Goal: Communication & Community: Answer question/provide support

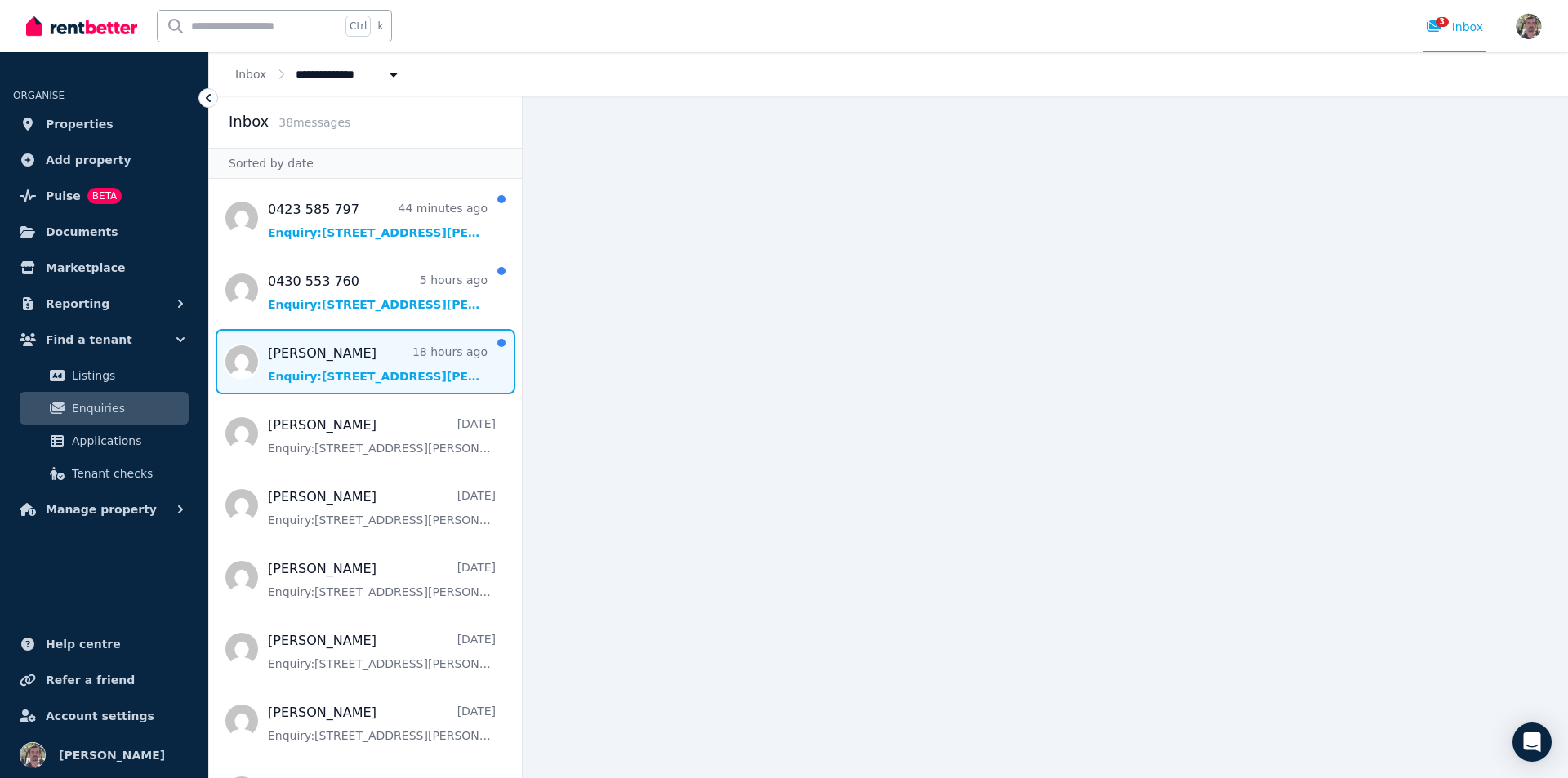
click at [434, 394] on span "Message list" at bounding box center [365, 362] width 312 height 65
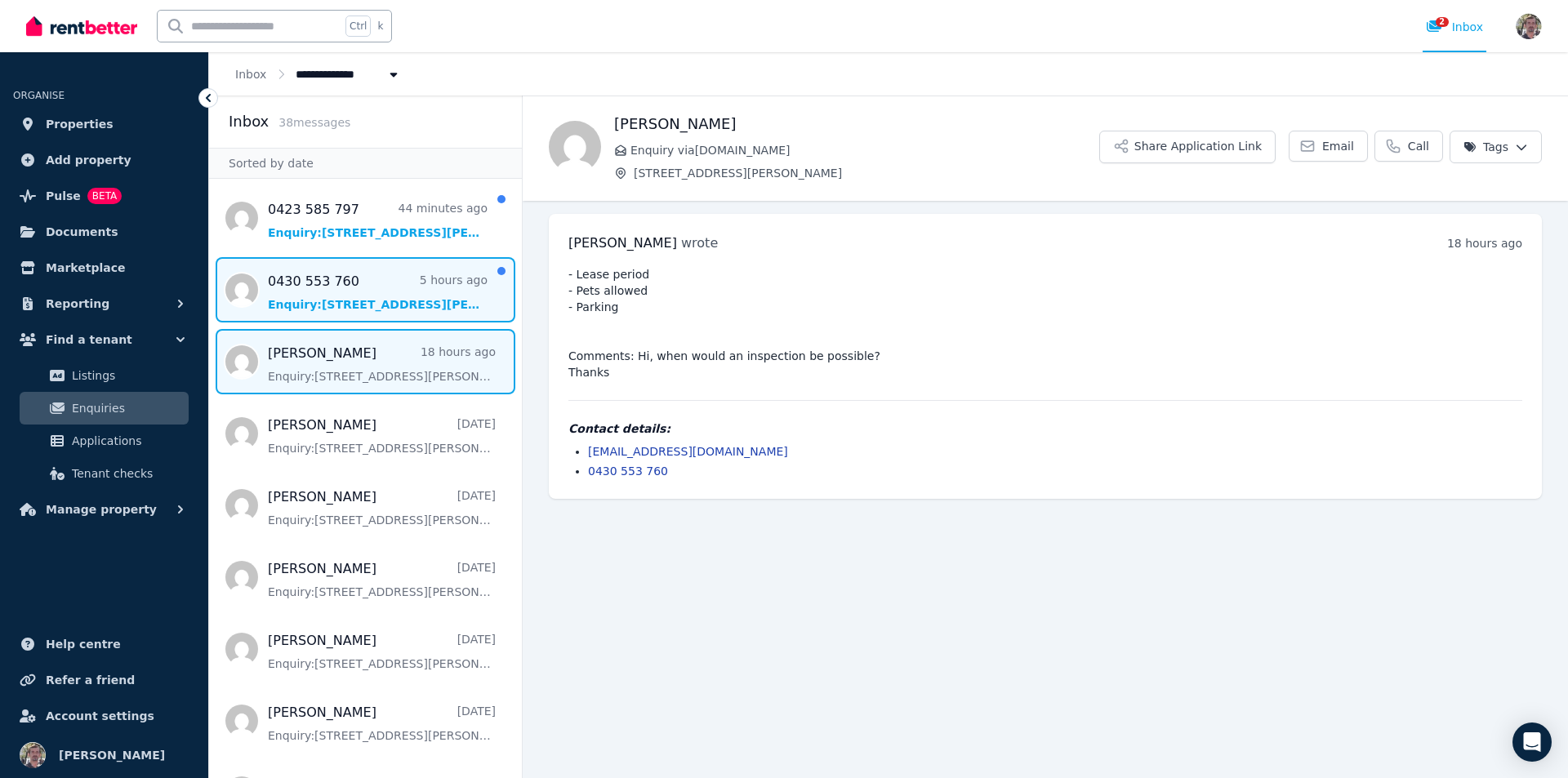
click at [387, 322] on span "Message list" at bounding box center [365, 289] width 312 height 65
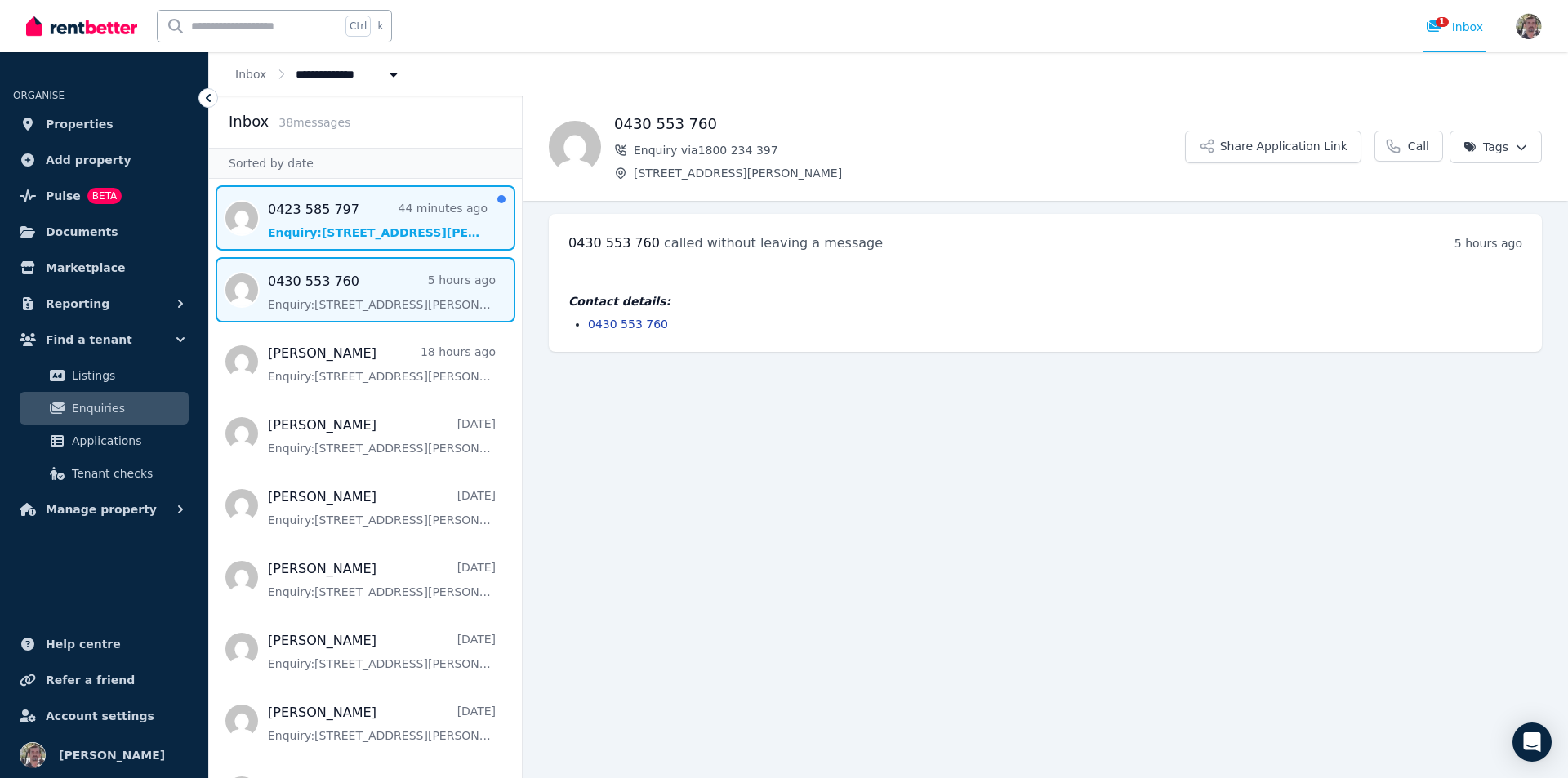
click at [403, 251] on span "Message list" at bounding box center [365, 218] width 312 height 65
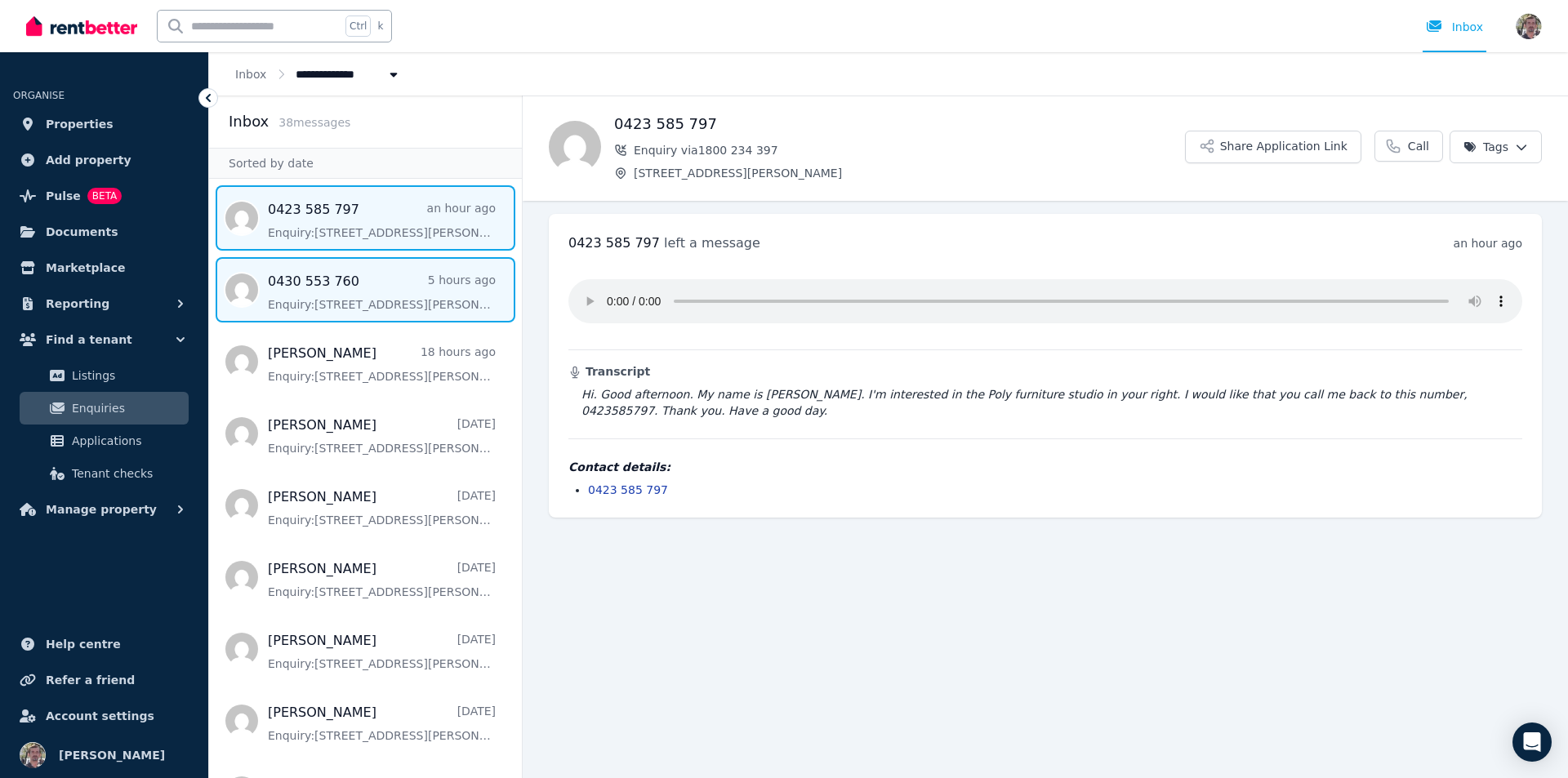
click at [407, 322] on span "Message list" at bounding box center [365, 289] width 312 height 65
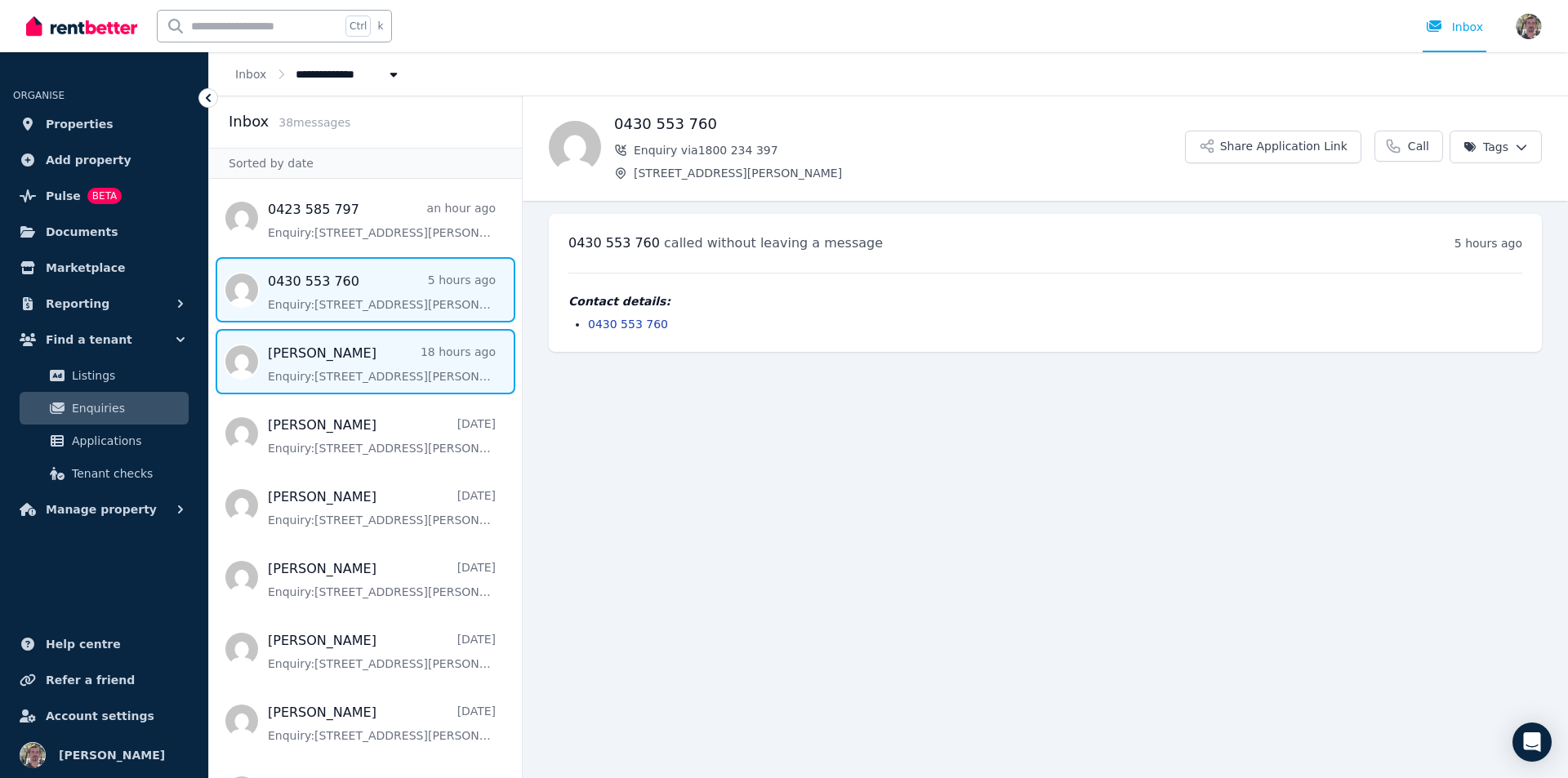
click at [423, 394] on span "Message list" at bounding box center [365, 362] width 312 height 65
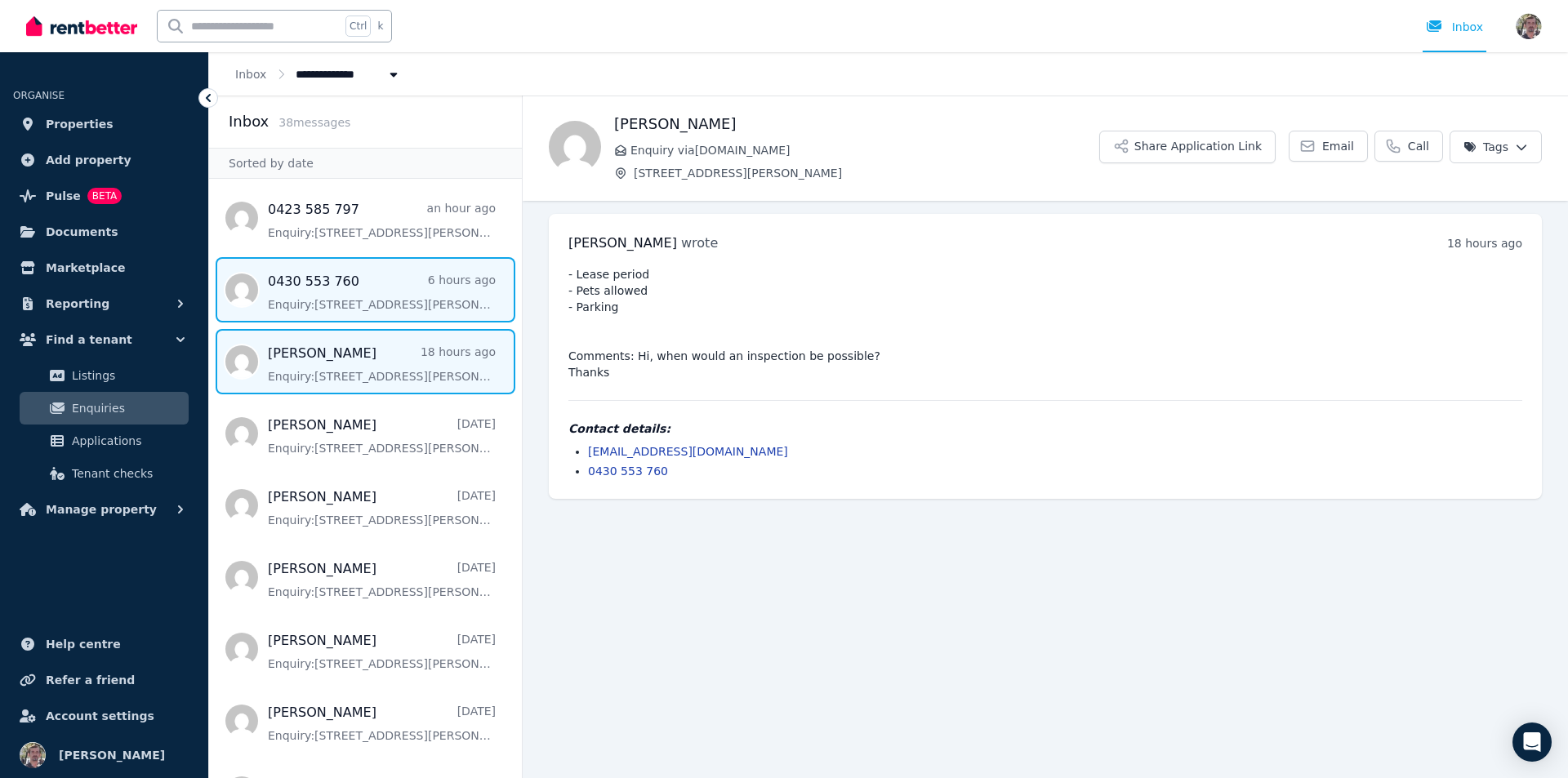
click at [421, 322] on span "Message list" at bounding box center [365, 289] width 312 height 65
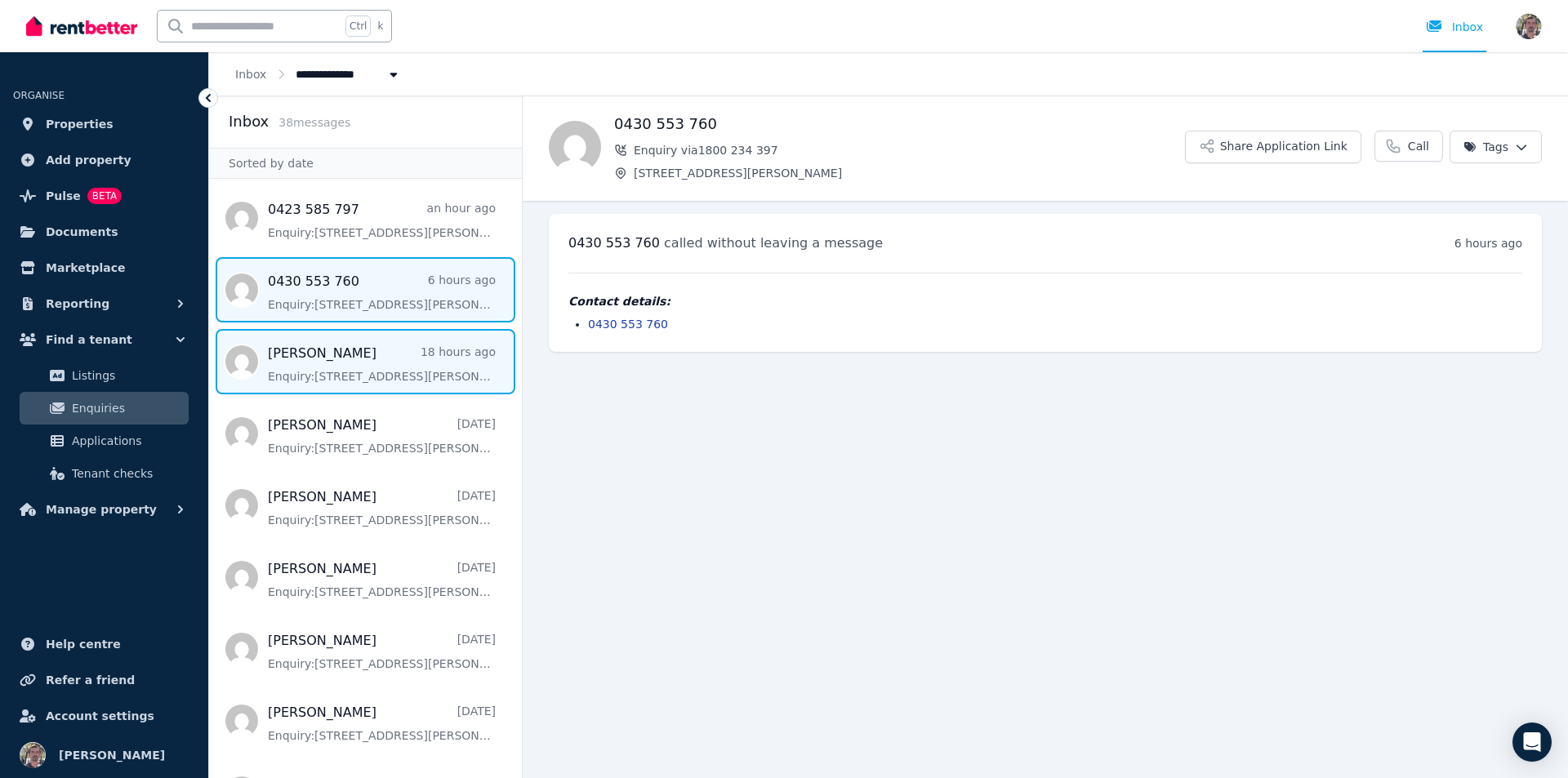
click at [425, 394] on span "Message list" at bounding box center [365, 362] width 312 height 65
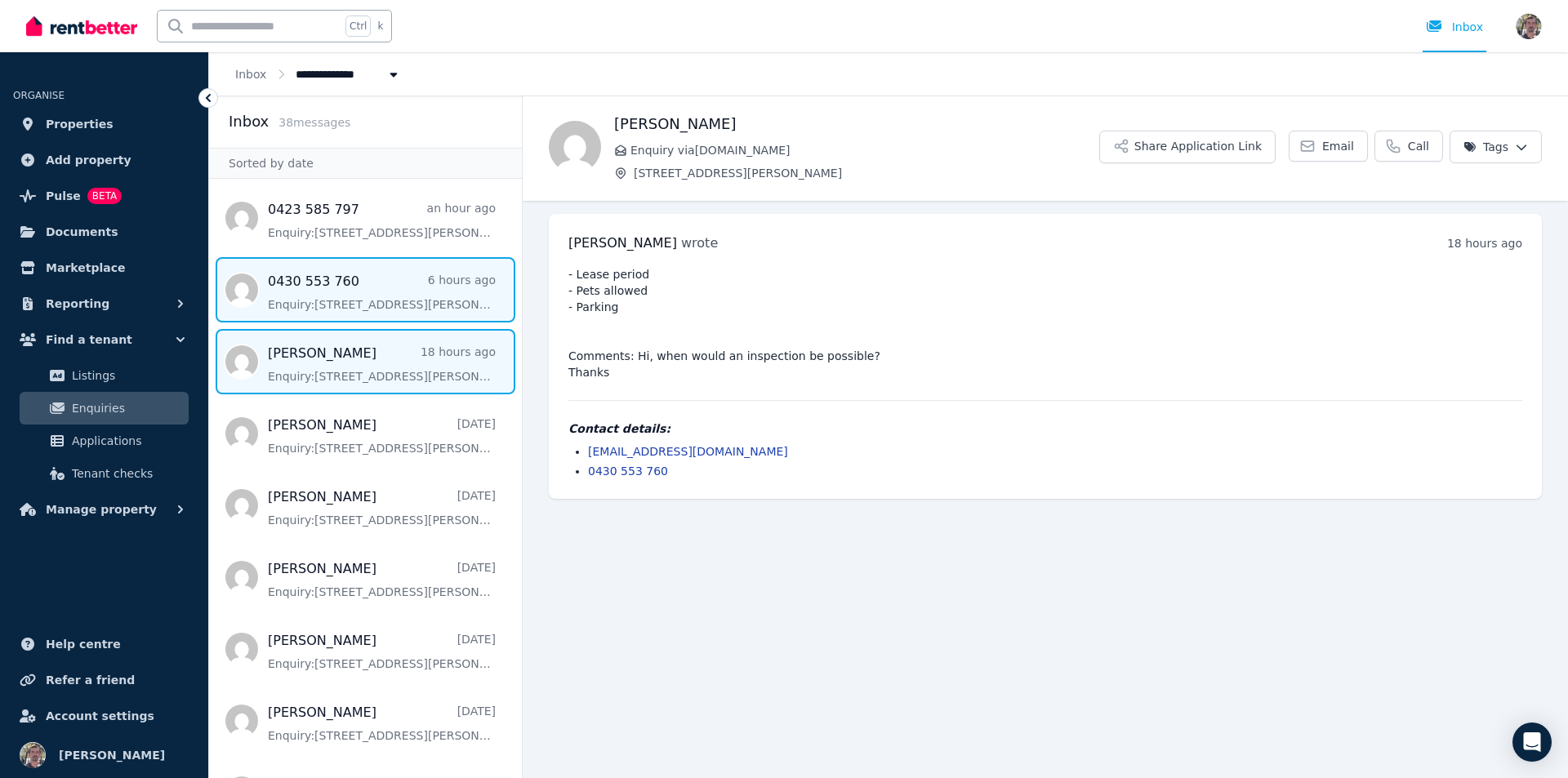
click at [430, 322] on span "Message list" at bounding box center [365, 289] width 312 height 65
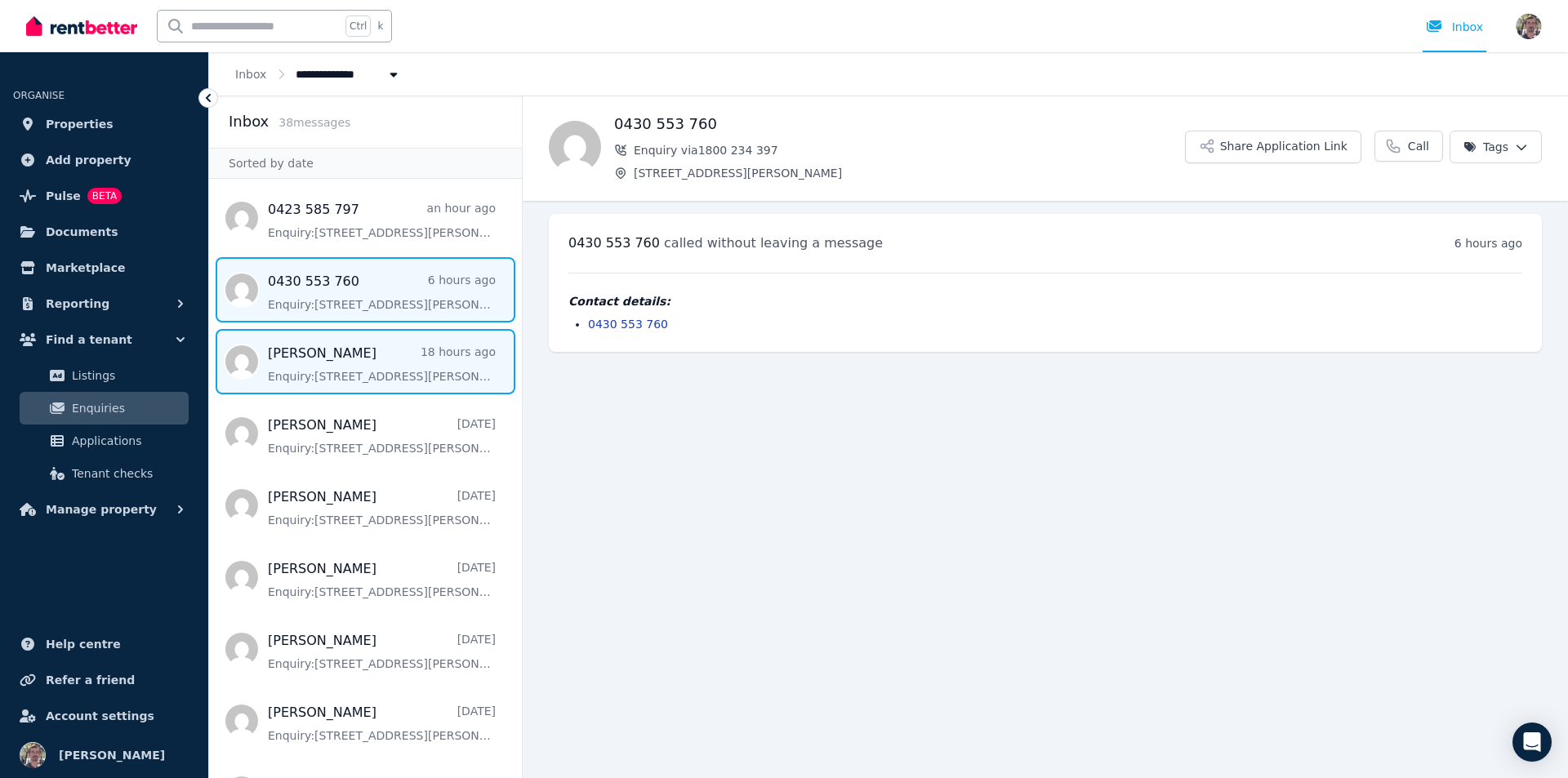
click at [454, 394] on span "Message list" at bounding box center [365, 362] width 312 height 65
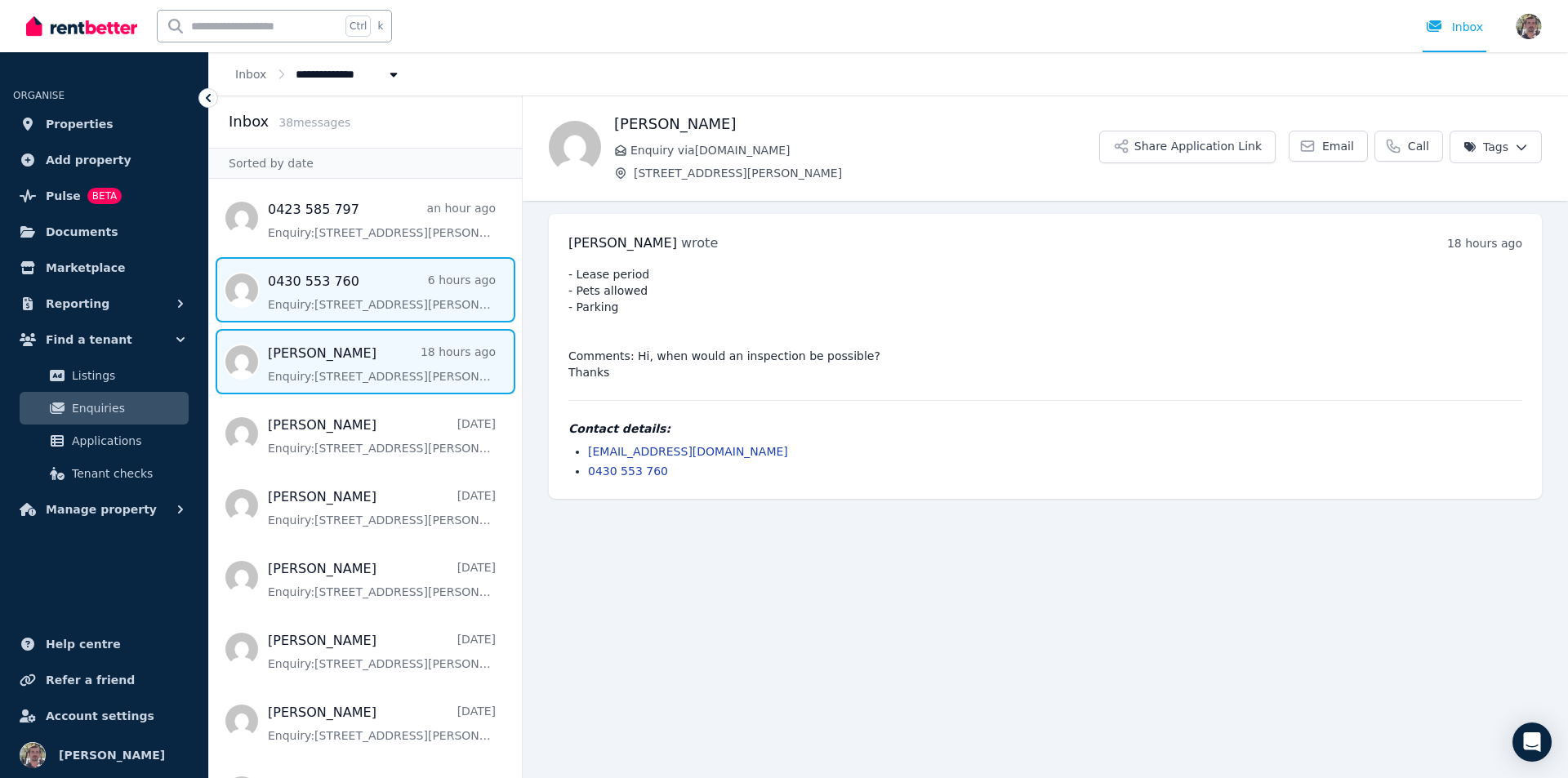
click at [442, 322] on span "Message list" at bounding box center [365, 289] width 312 height 65
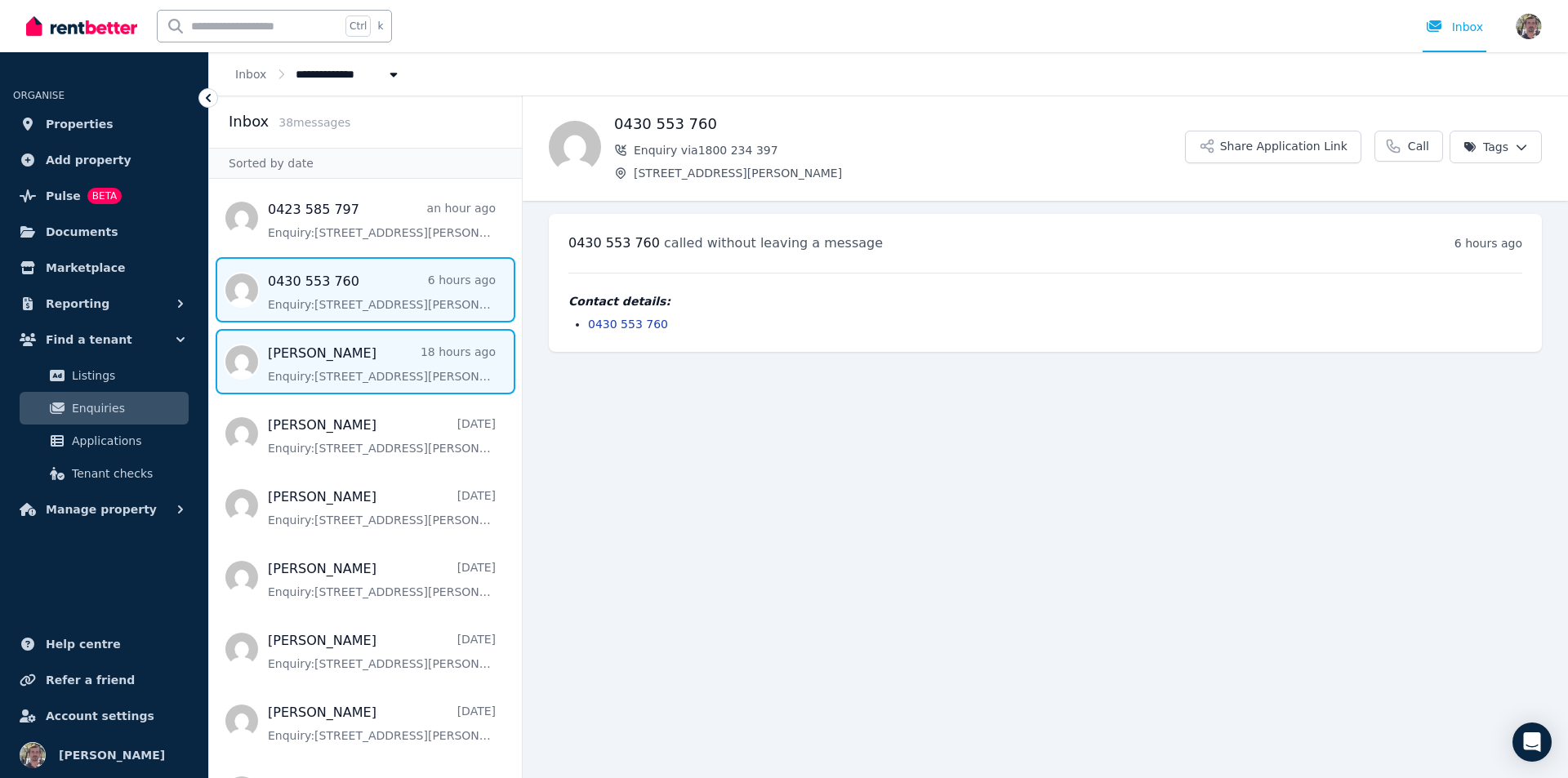
click at [419, 394] on span "Message list" at bounding box center [365, 362] width 312 height 65
